Goal: Task Accomplishment & Management: Complete application form

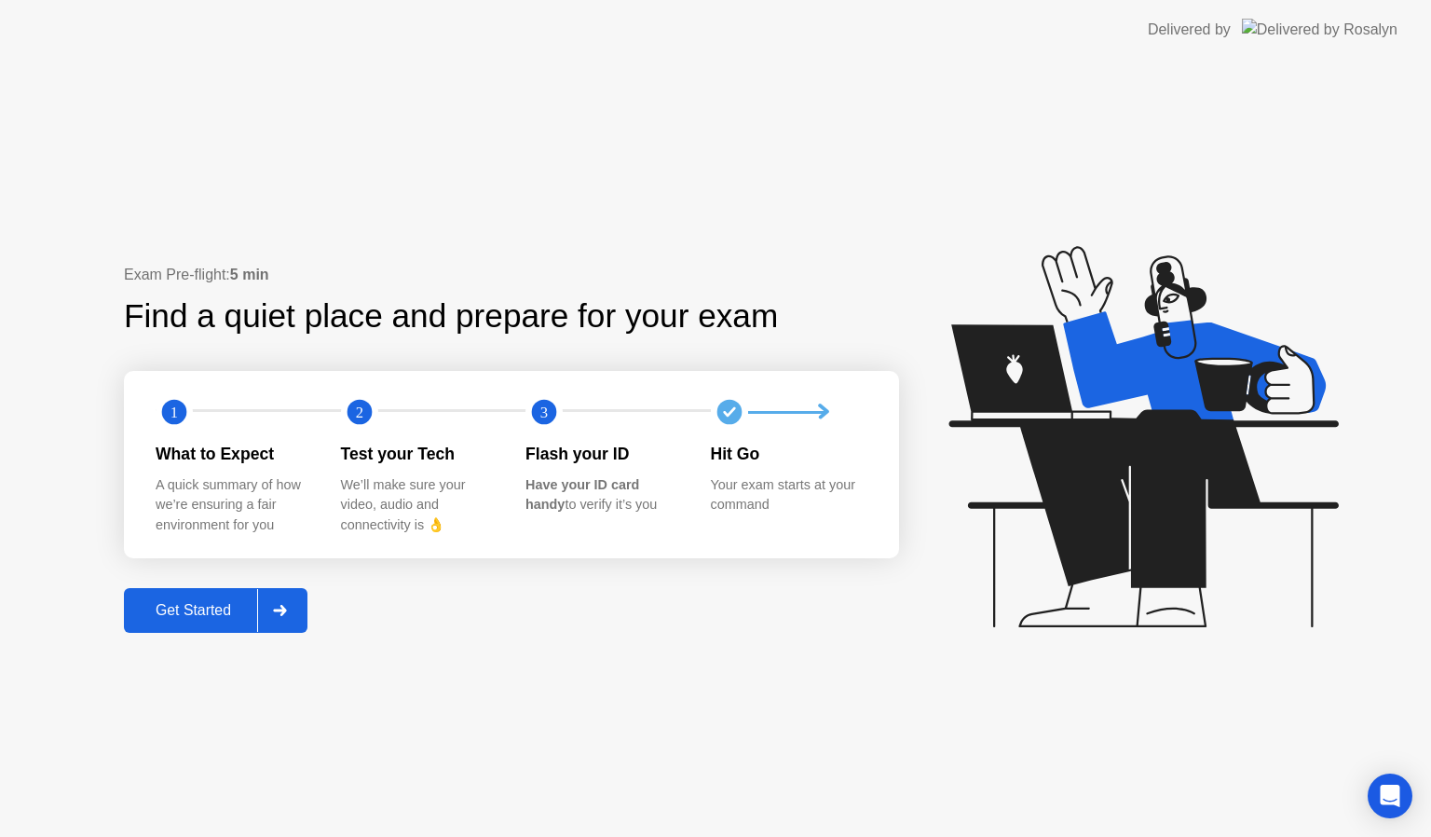
click at [201, 610] on div "Get Started" at bounding box center [193, 610] width 128 height 17
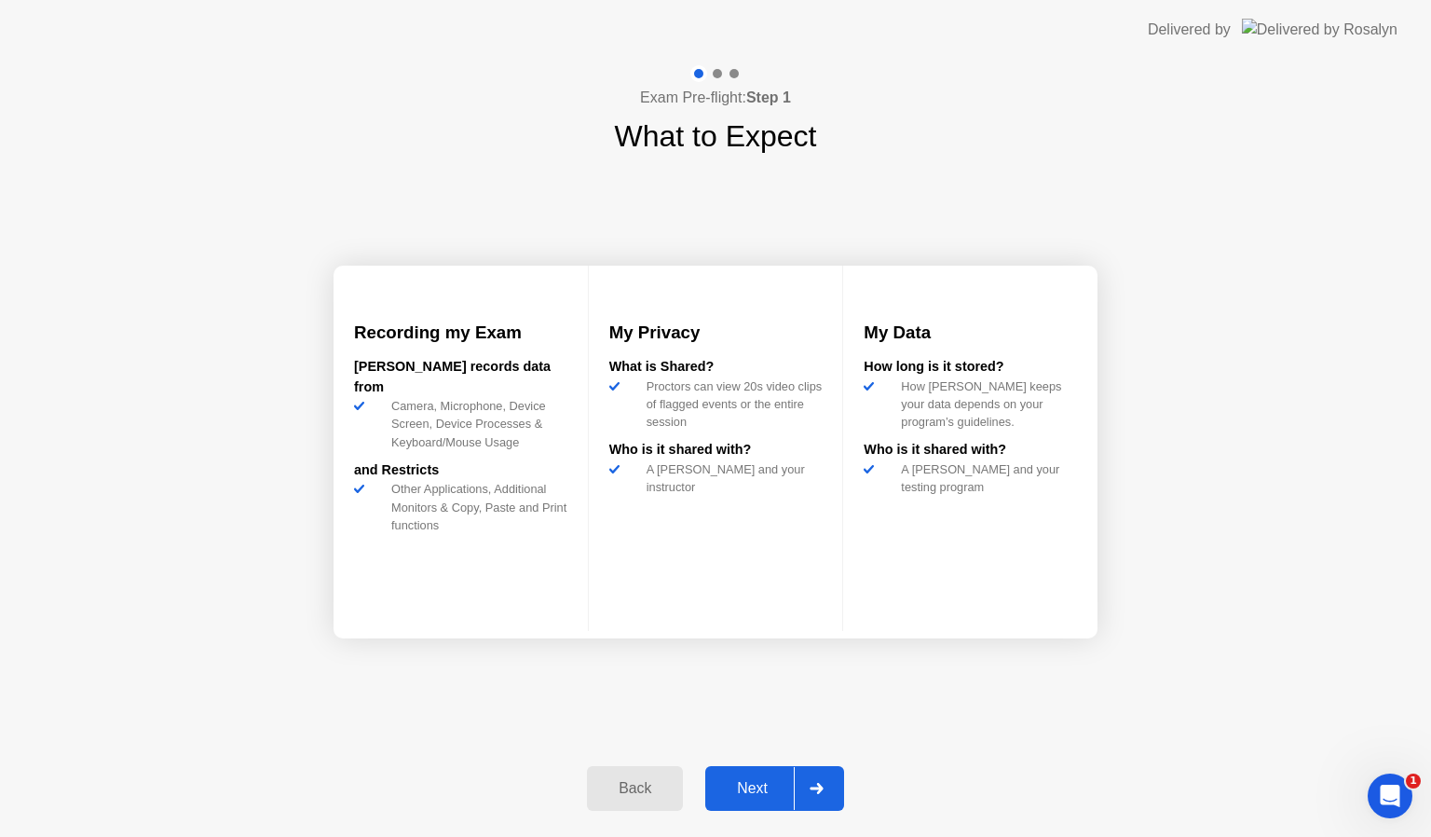
click at [761, 800] on button "Next" at bounding box center [774, 788] width 139 height 45
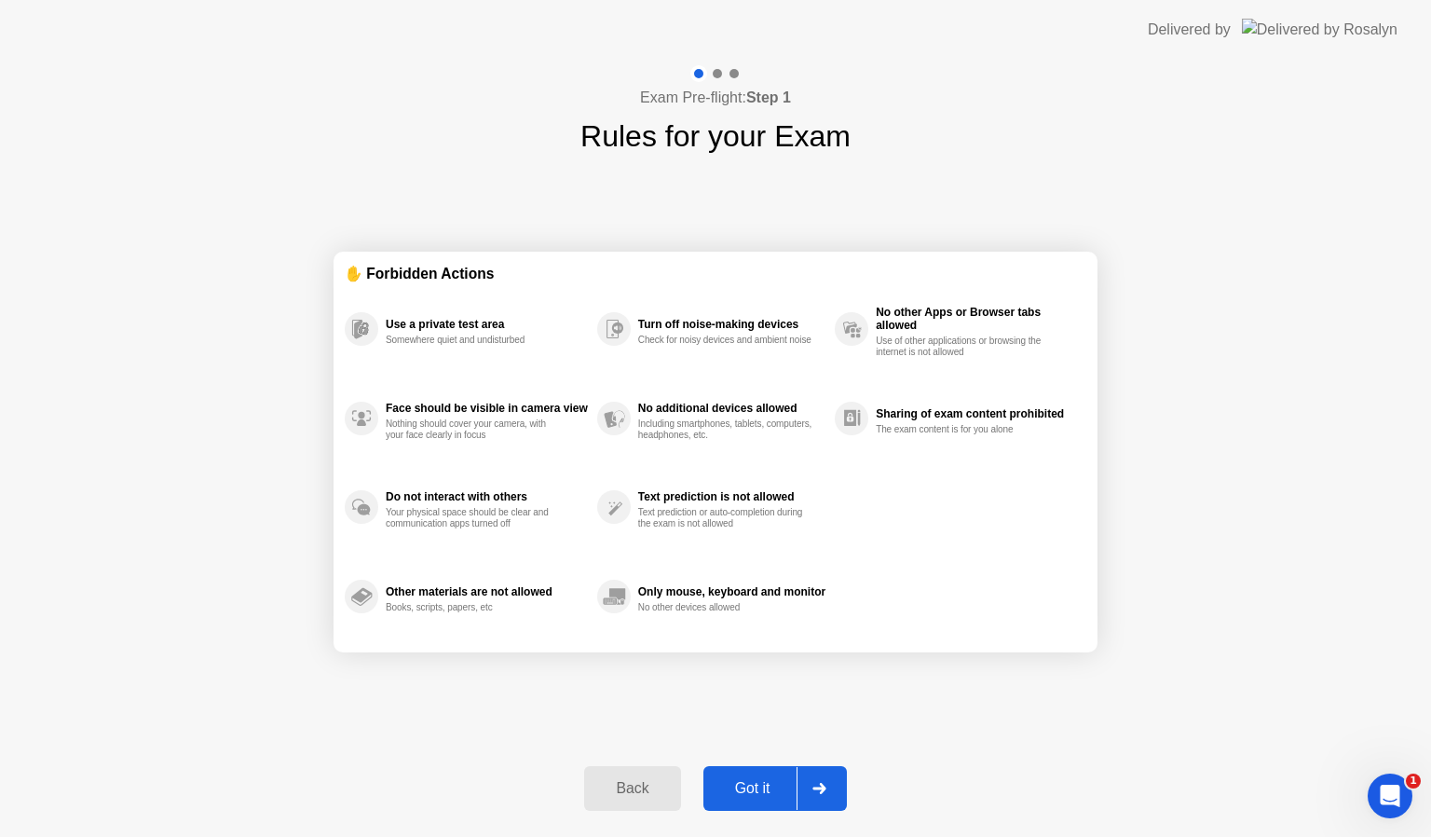
click at [757, 796] on div "Got it" at bounding box center [753, 788] width 88 height 17
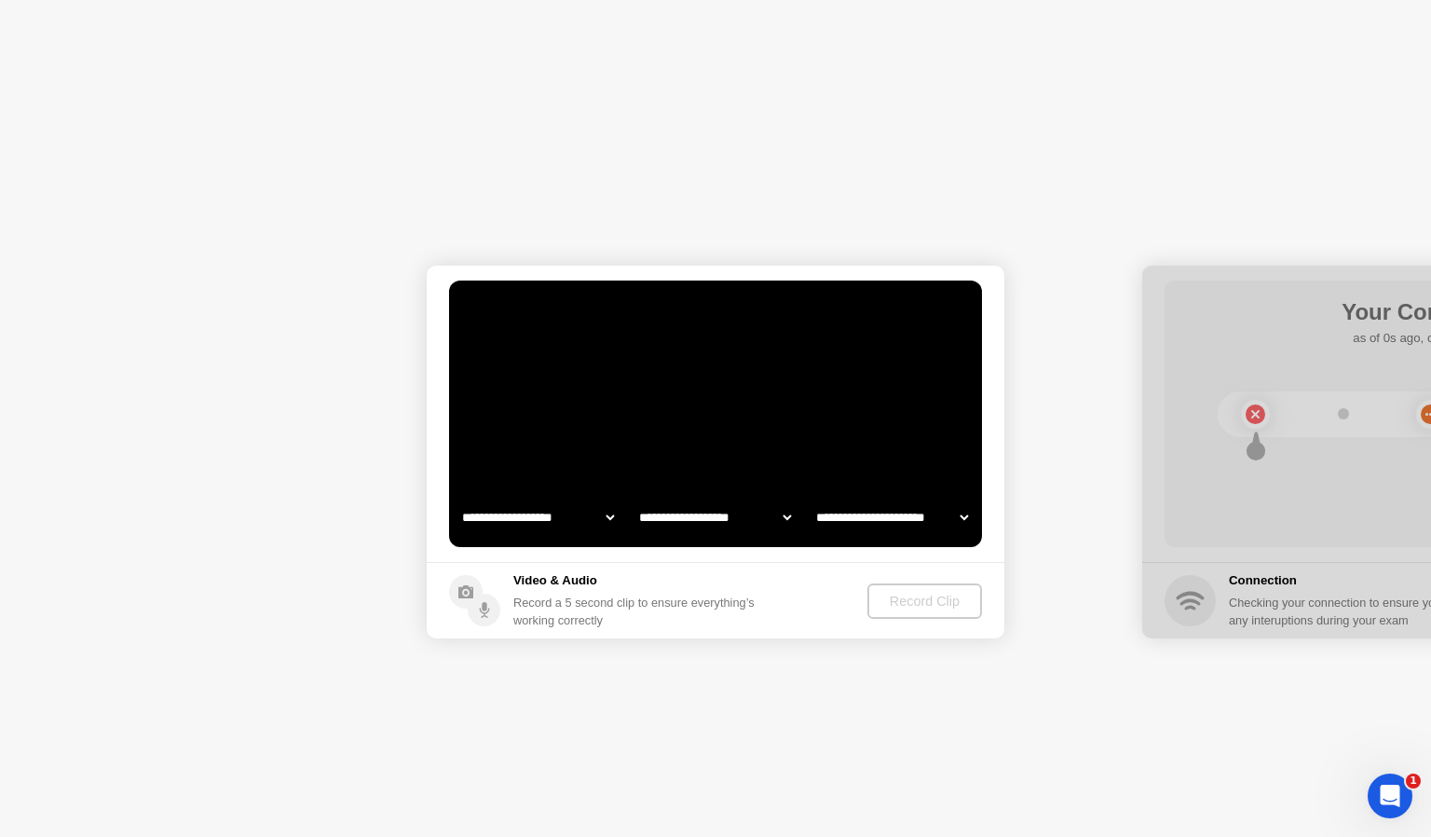
select select "**********"
select select "*******"
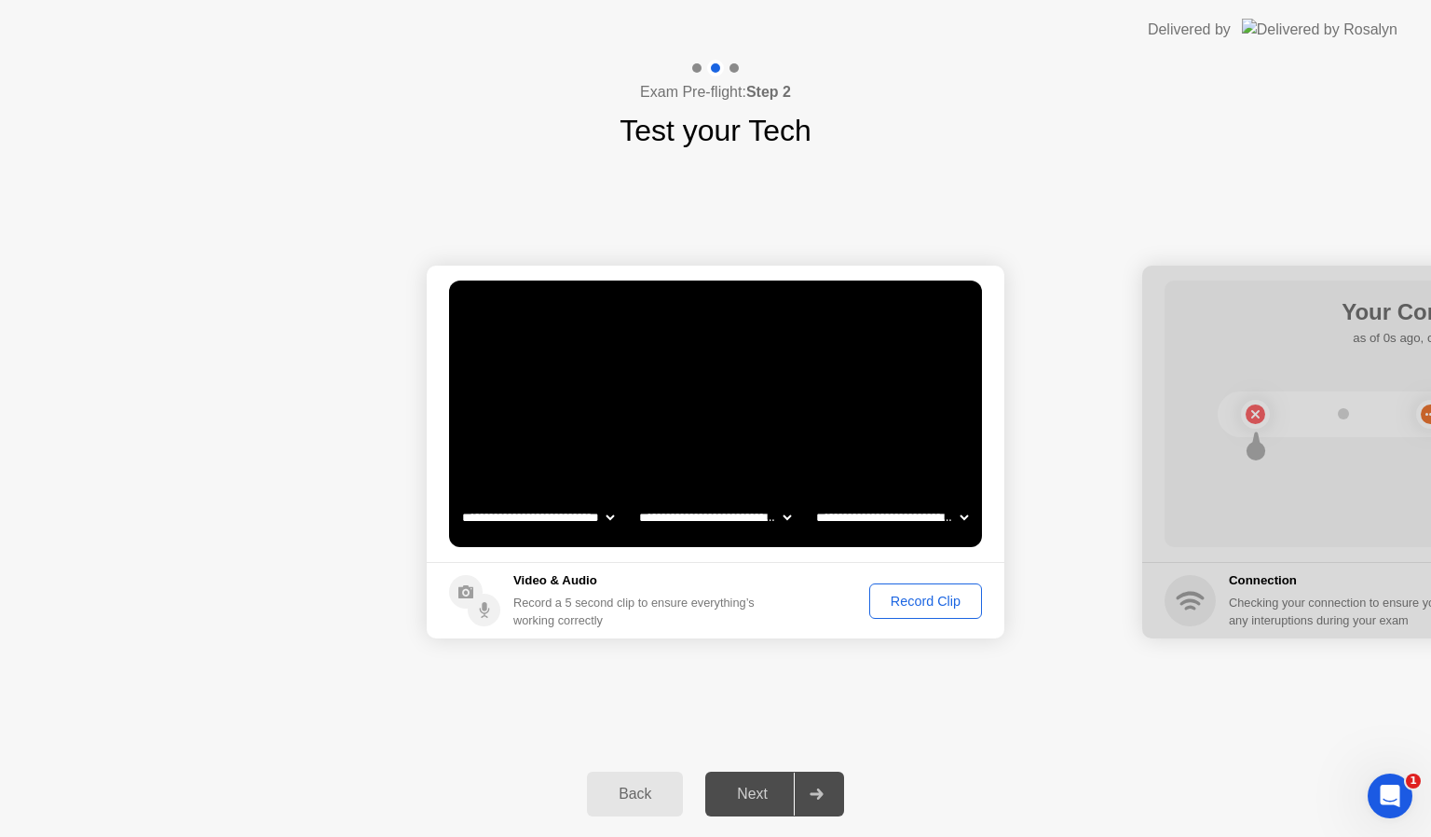
click at [898, 603] on div "Record Clip" at bounding box center [926, 600] width 100 height 15
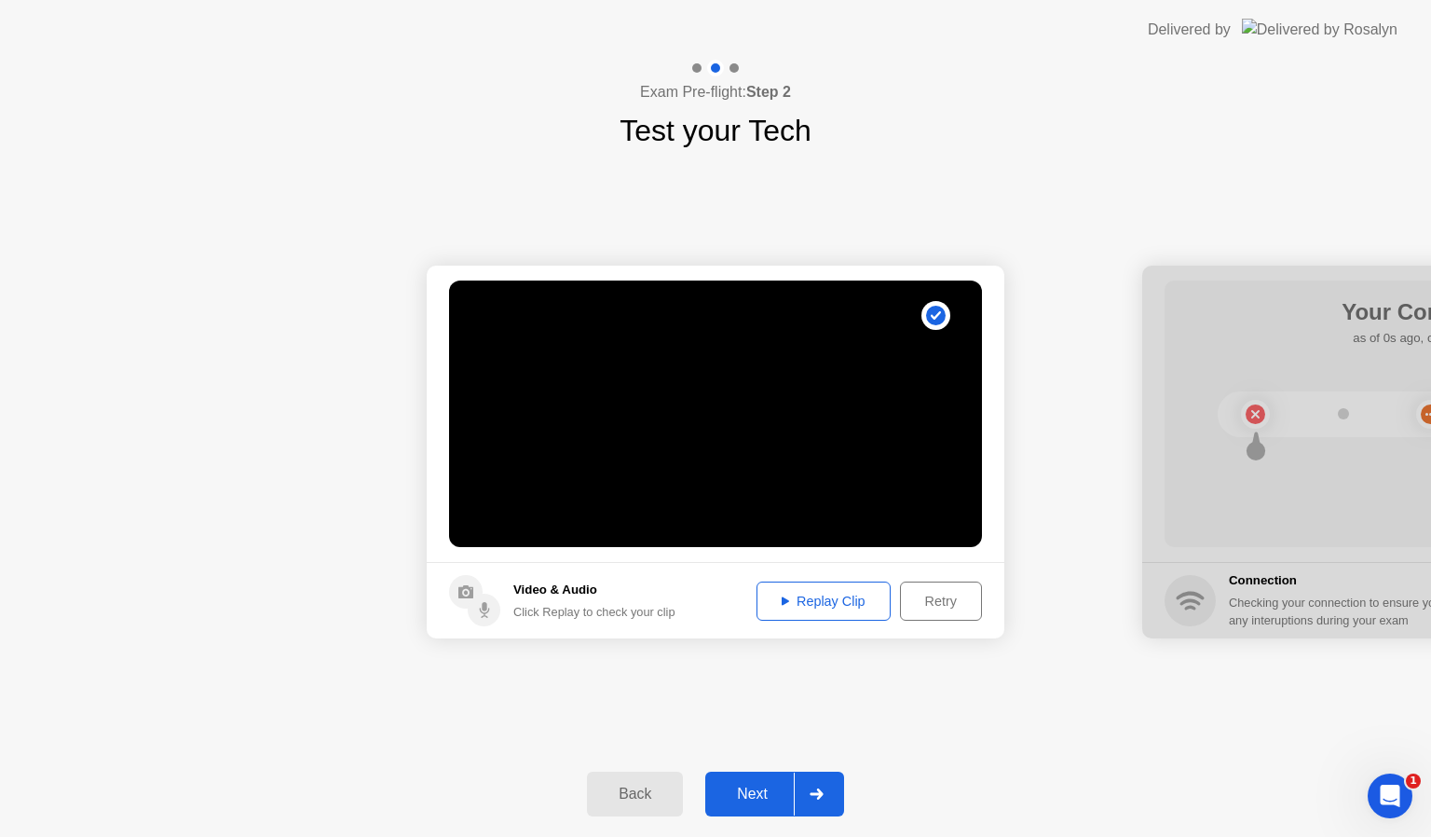
click at [771, 795] on div "Next" at bounding box center [752, 793] width 83 height 17
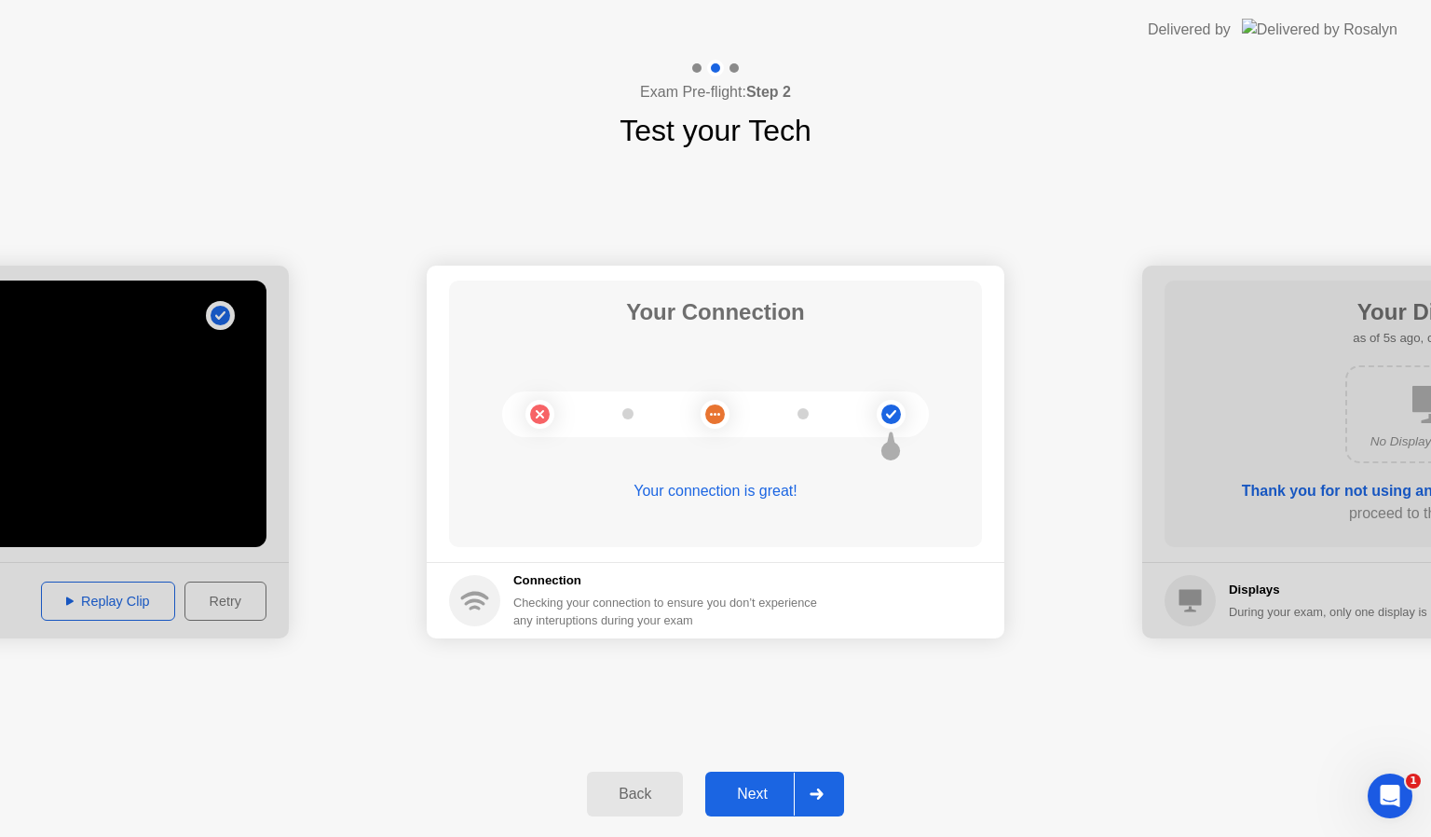
click at [771, 795] on div "Next" at bounding box center [752, 793] width 83 height 17
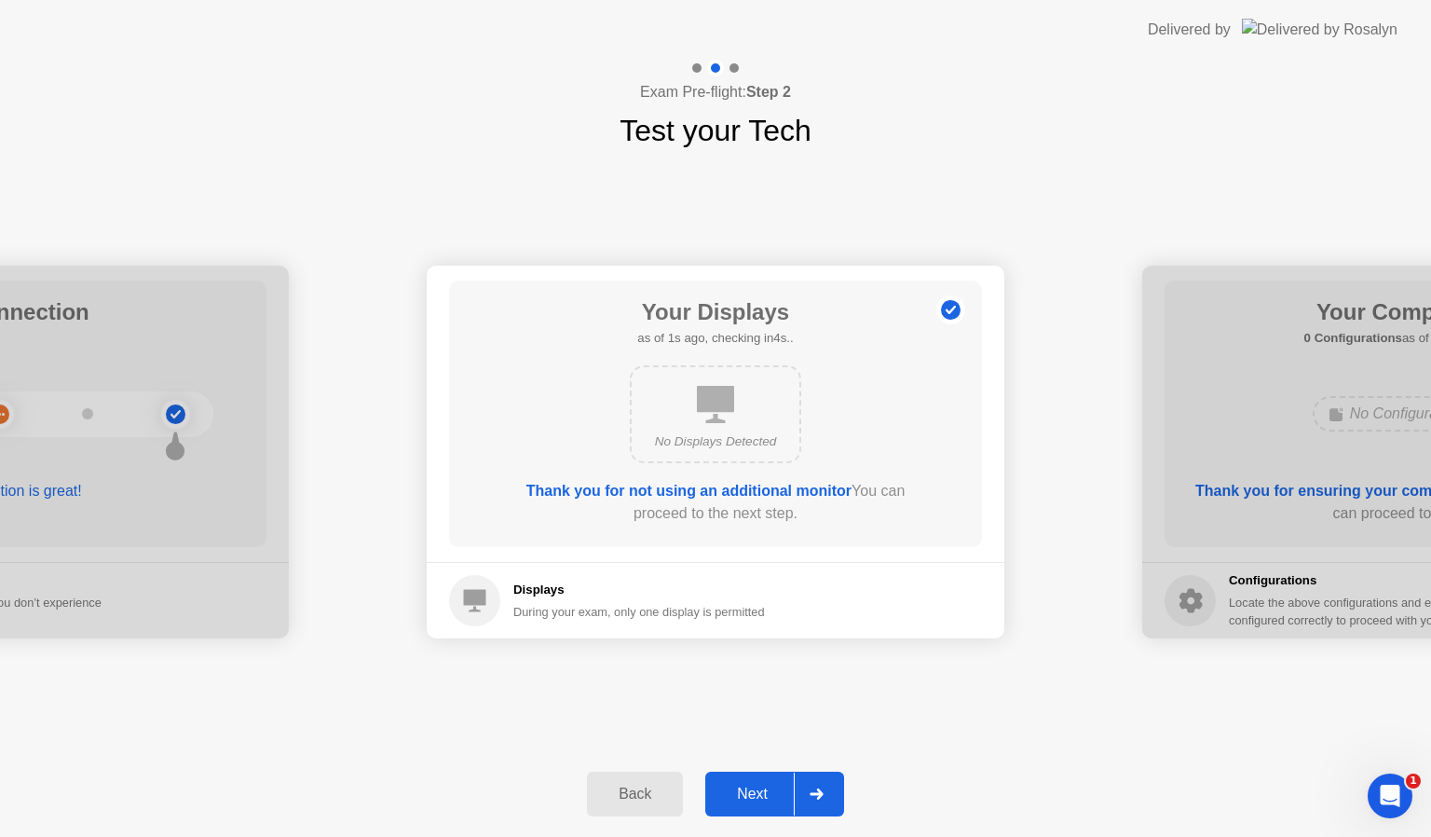
click at [771, 795] on div "Next" at bounding box center [752, 793] width 83 height 17
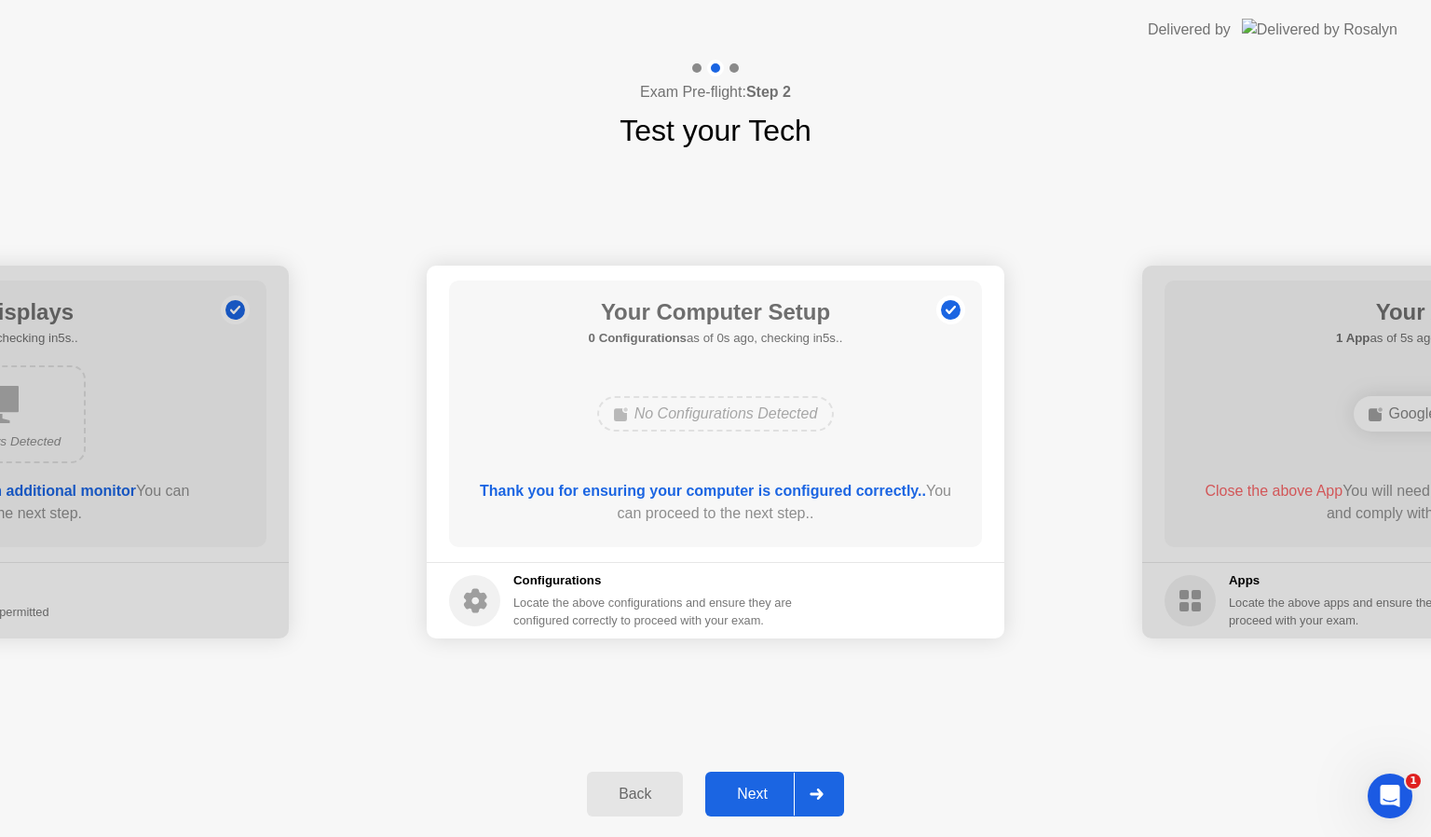
click at [771, 795] on div "Next" at bounding box center [752, 793] width 83 height 17
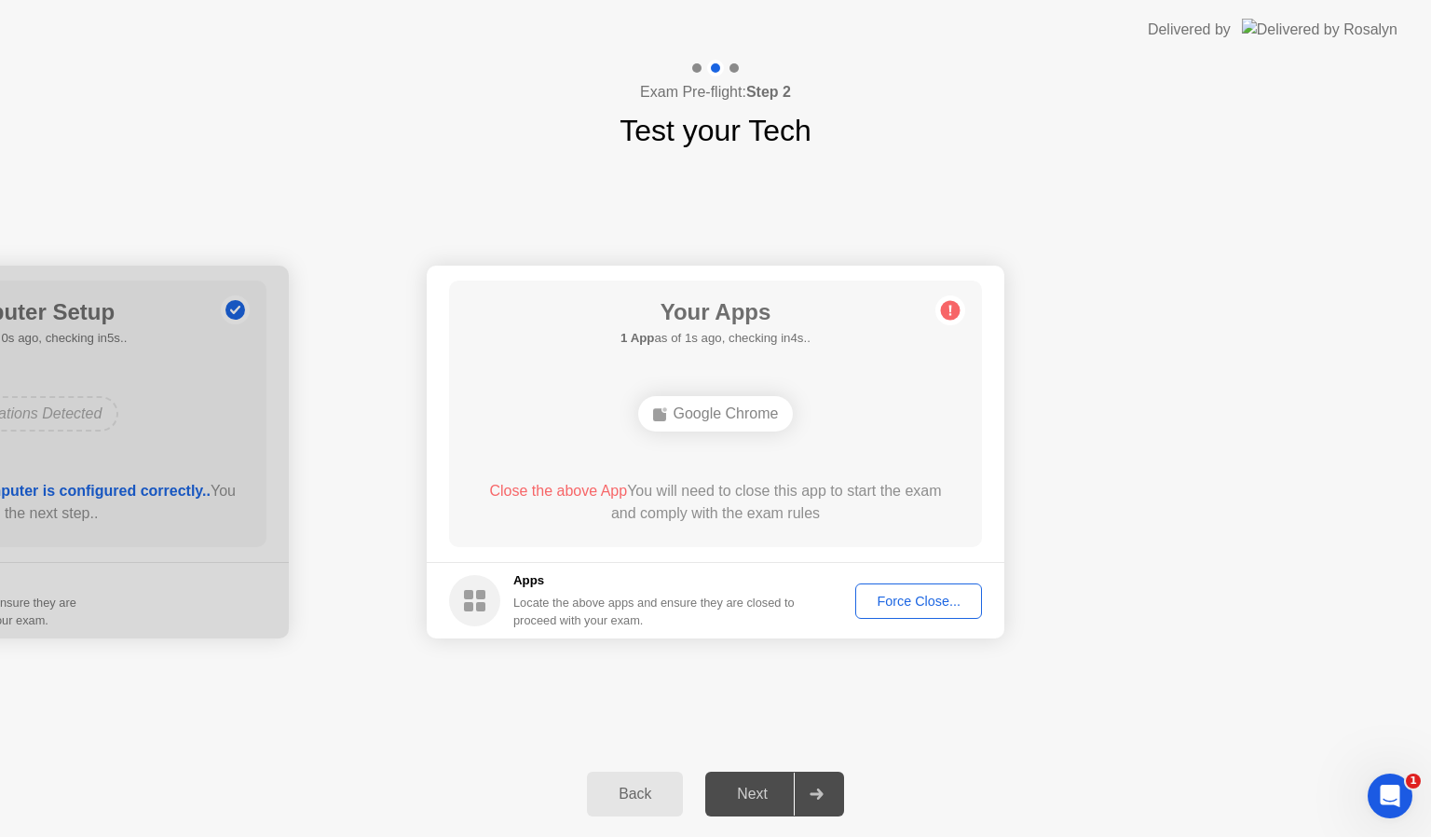
click at [909, 593] on div "Force Close..." at bounding box center [919, 600] width 114 height 15
click at [877, 599] on div "Force Close..." at bounding box center [919, 600] width 114 height 15
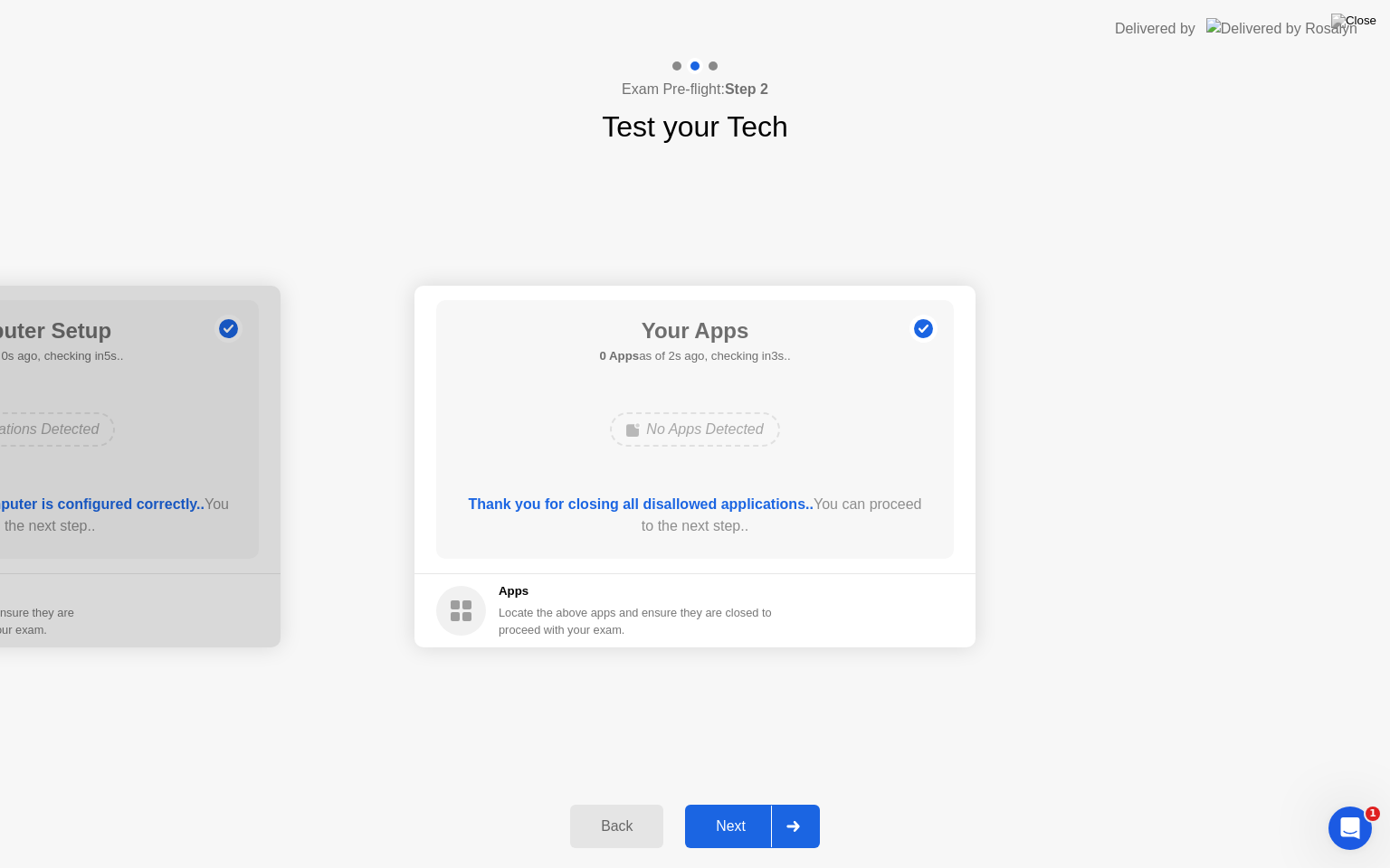
click at [708, 812] on div "Next" at bounding box center [730, 826] width 81 height 17
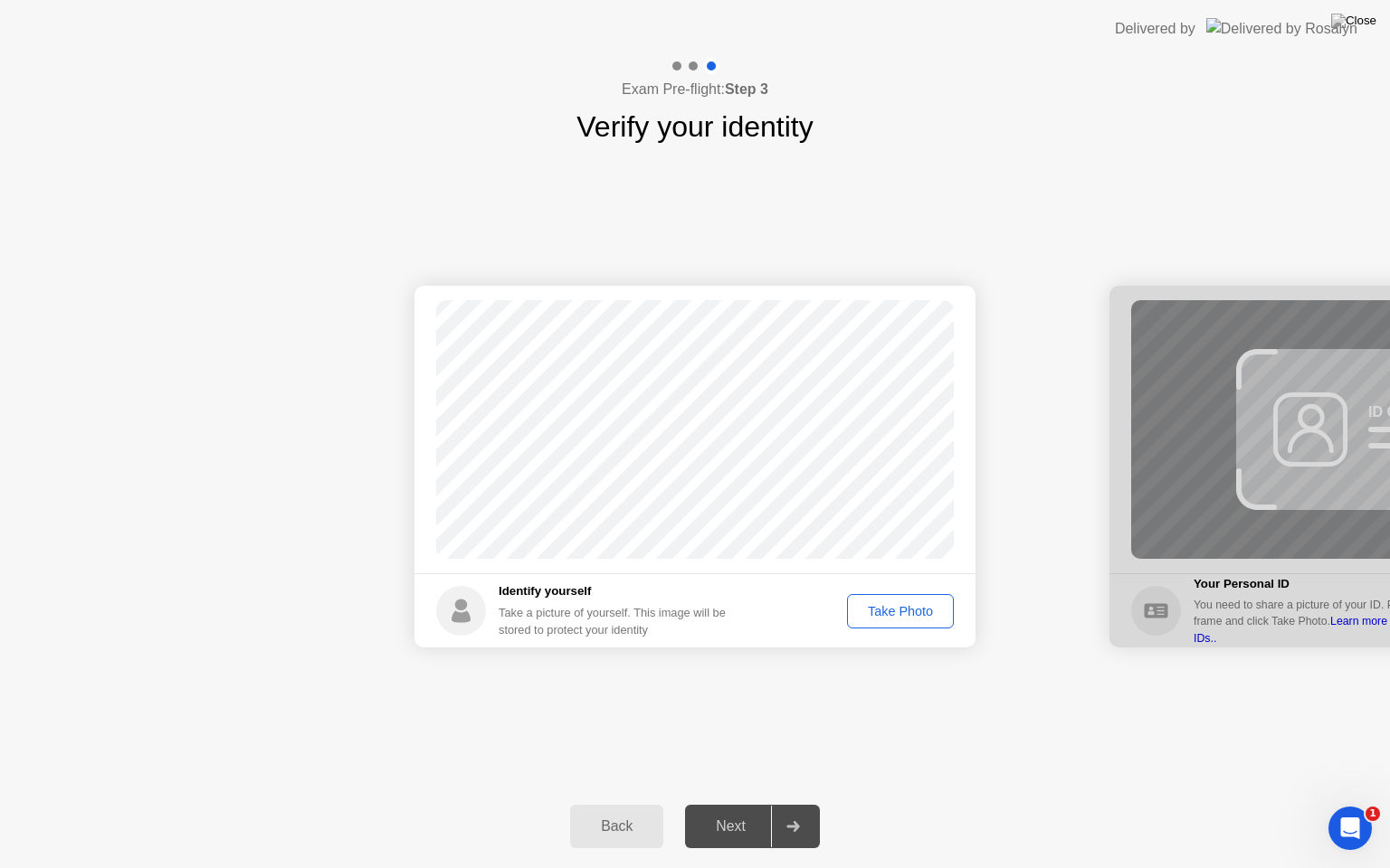
click at [898, 604] on div "Take Photo" at bounding box center [899, 611] width 94 height 15
click at [746, 812] on div "Next" at bounding box center [730, 826] width 81 height 17
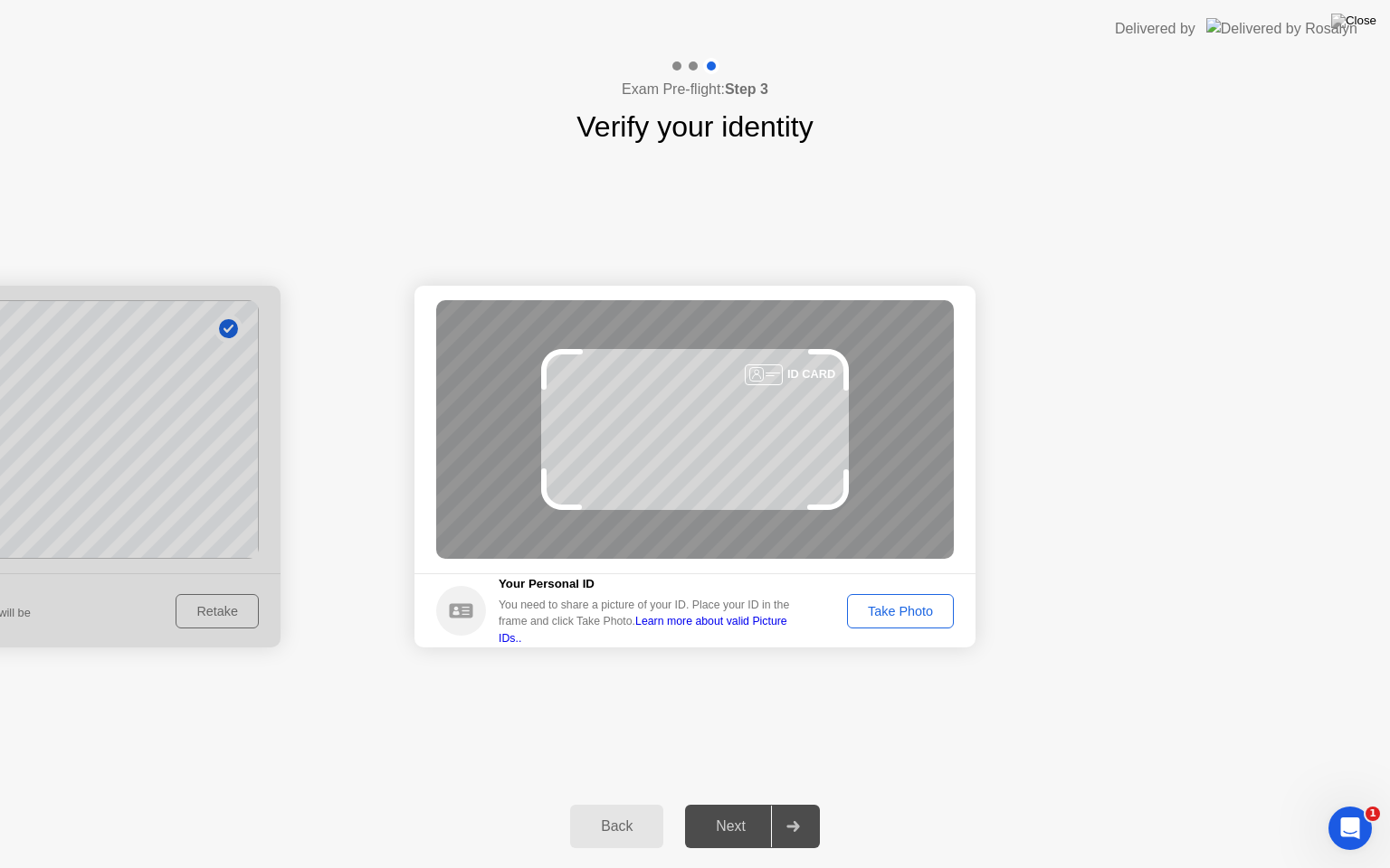
click at [865, 625] on button "Take Photo" at bounding box center [900, 611] width 107 height 34
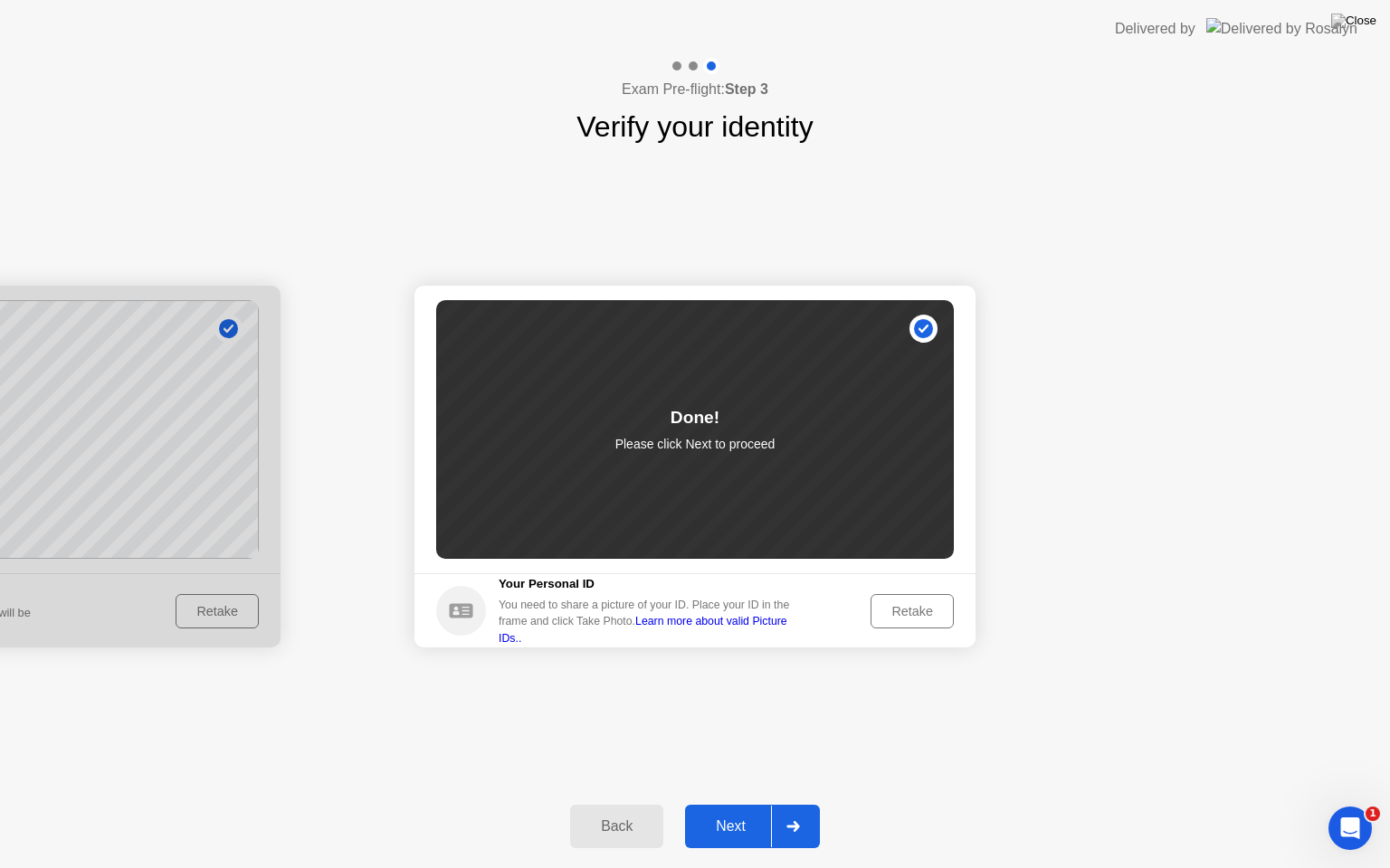
click at [723, 812] on div "Next" at bounding box center [730, 826] width 81 height 17
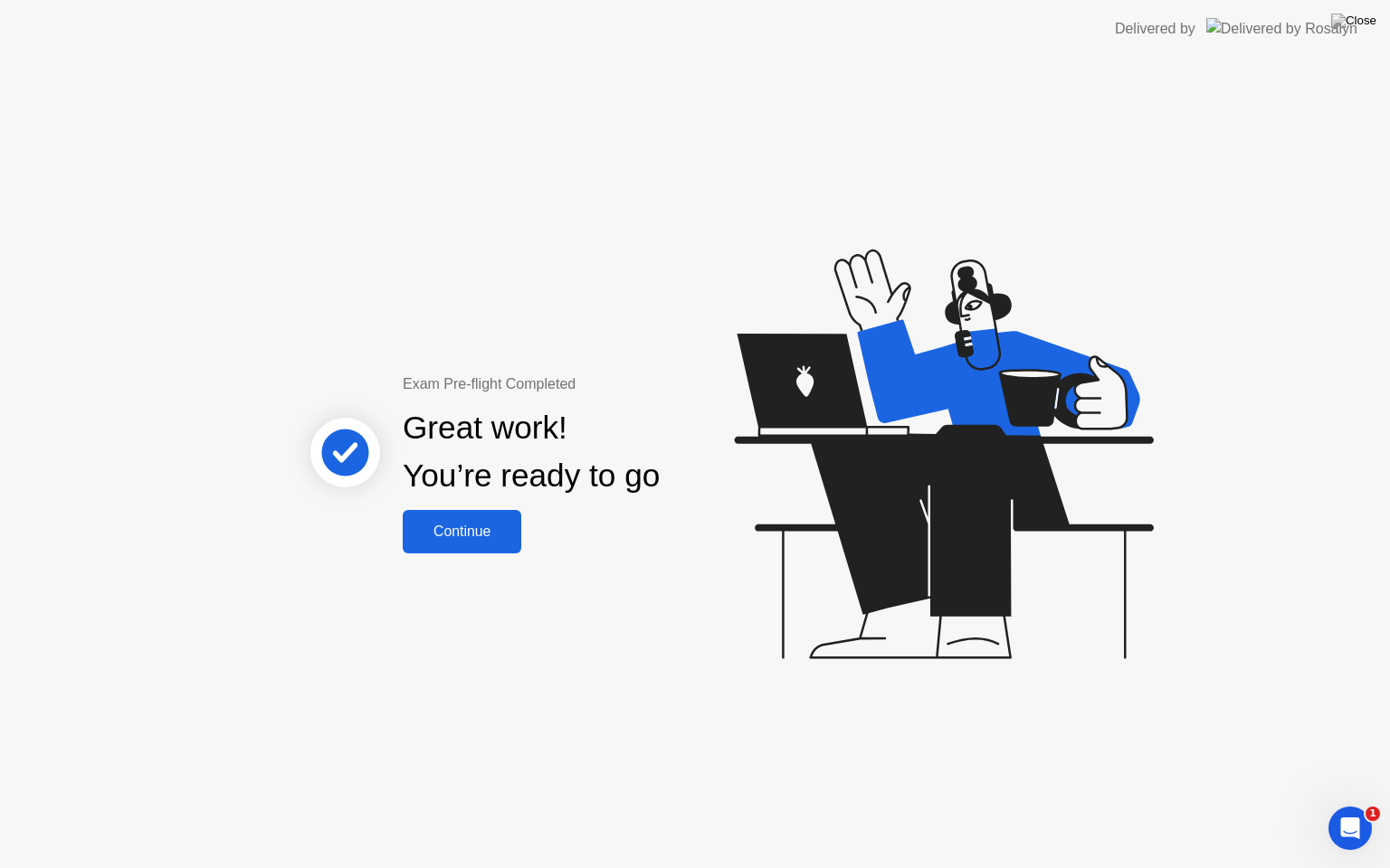
click at [459, 529] on div "Continue" at bounding box center [461, 531] width 108 height 17
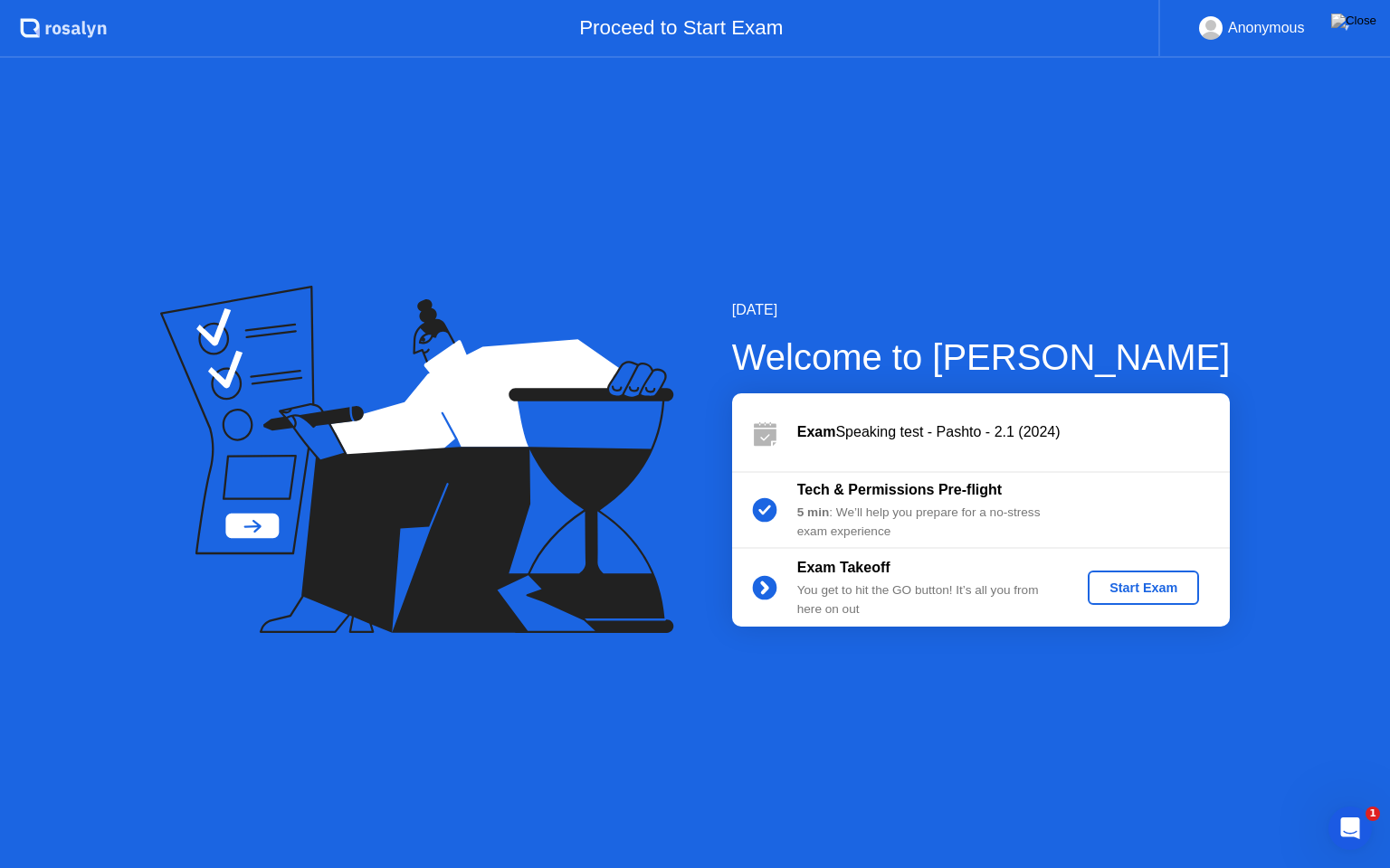
click at [1111, 593] on div "Start Exam" at bounding box center [1143, 587] width 97 height 15
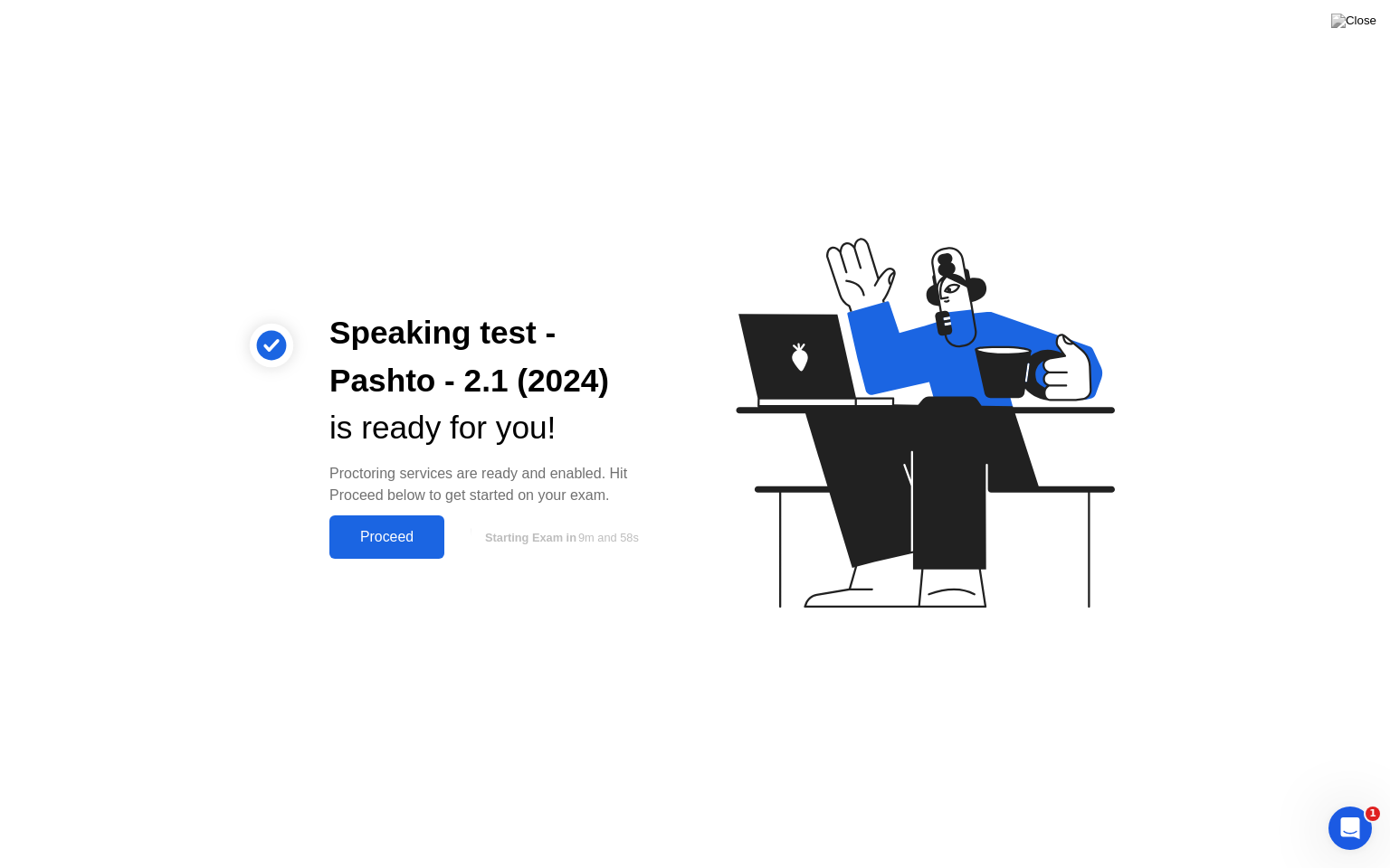
click at [355, 546] on div "Proceed" at bounding box center [387, 537] width 104 height 17
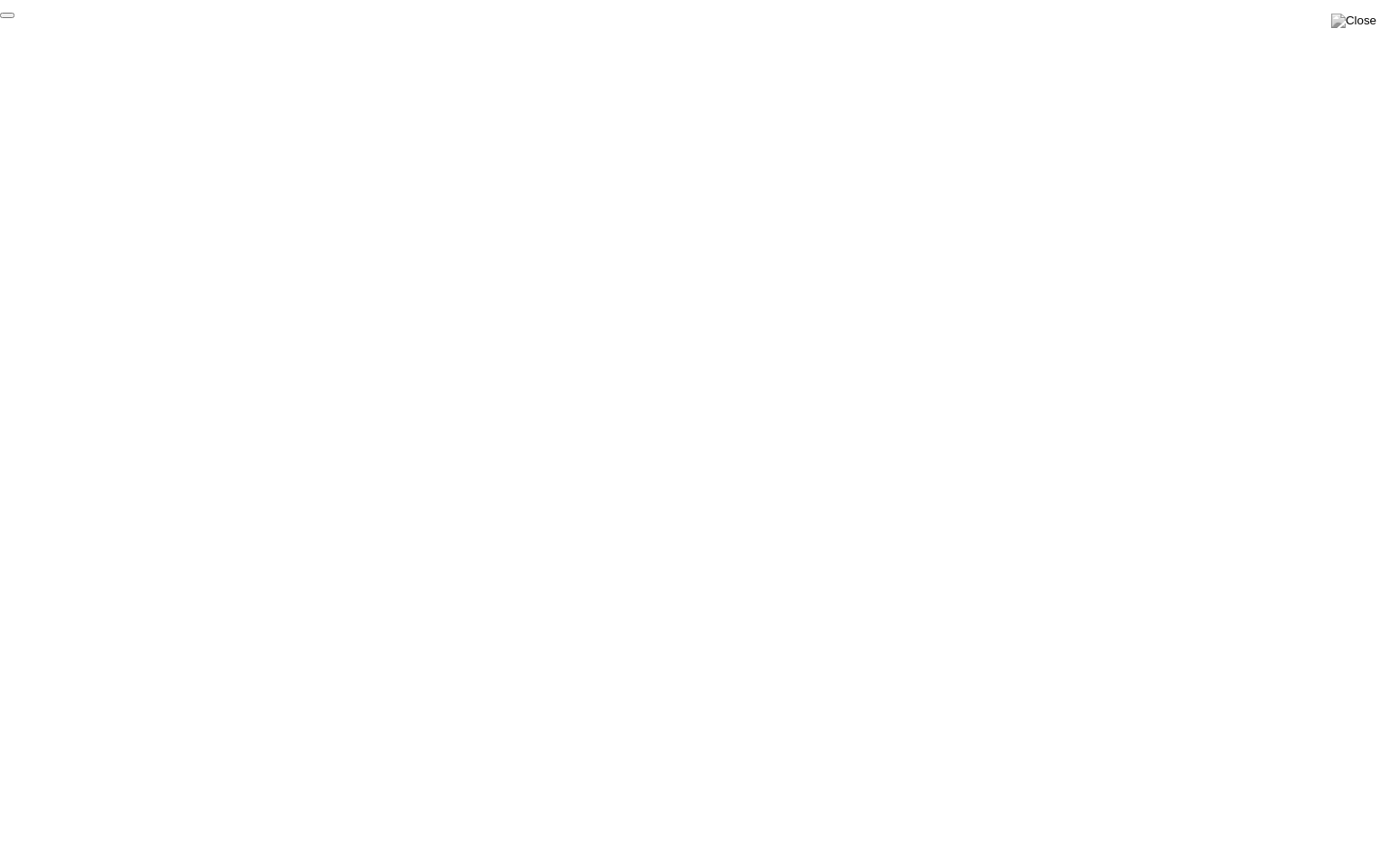
click div "End Proctoring Session"
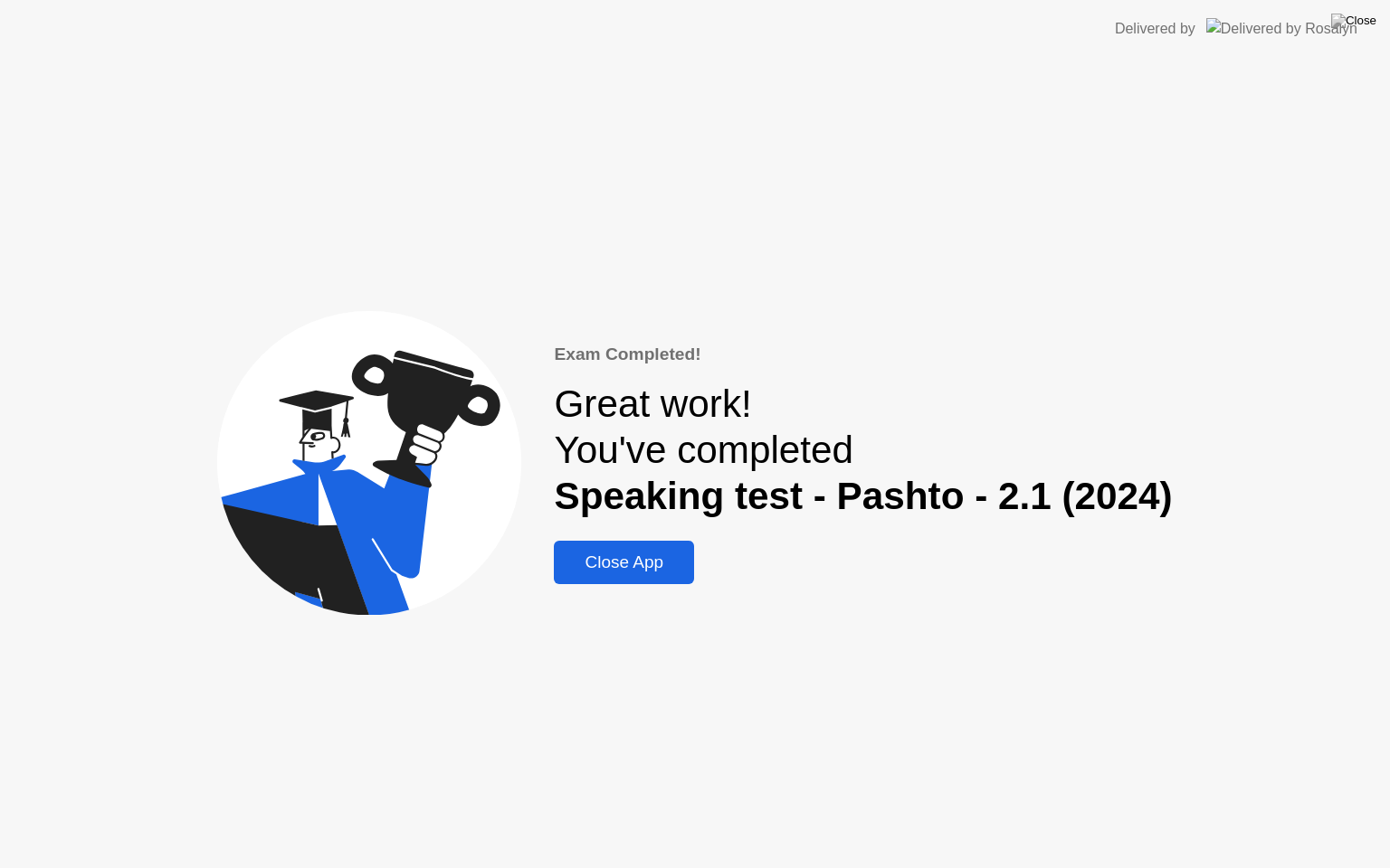
click at [657, 569] on div "Close App" at bounding box center [624, 562] width 129 height 19
